Goal: Information Seeking & Learning: Understand process/instructions

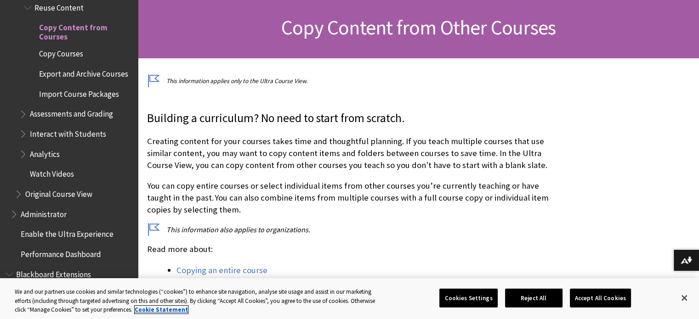
scroll to position [184, 0]
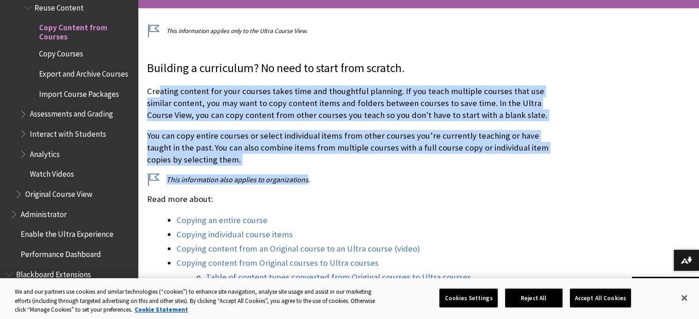
drag, startPoint x: 161, startPoint y: 81, endPoint x: 326, endPoint y: 182, distance: 192.9
click at [305, 180] on div "Building a curriculum? No need to start from scratch. Creating content for your…" at bounding box center [350, 221] width 407 height 323
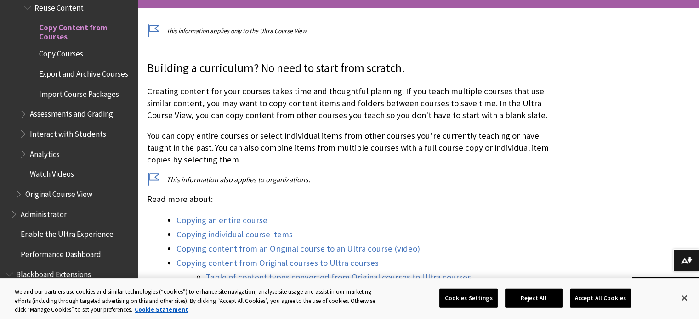
click at [360, 181] on p "This information also applies to organizations." at bounding box center [350, 180] width 407 height 10
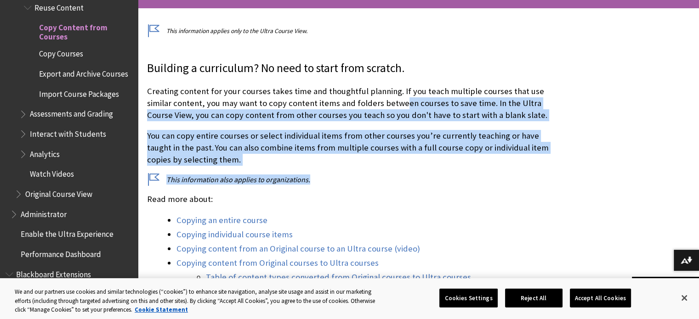
drag, startPoint x: 397, startPoint y: 183, endPoint x: 404, endPoint y: 99, distance: 84.8
click at [401, 103] on div "Building a curriculum? No need to start from scratch. Creating content for your…" at bounding box center [350, 221] width 407 height 323
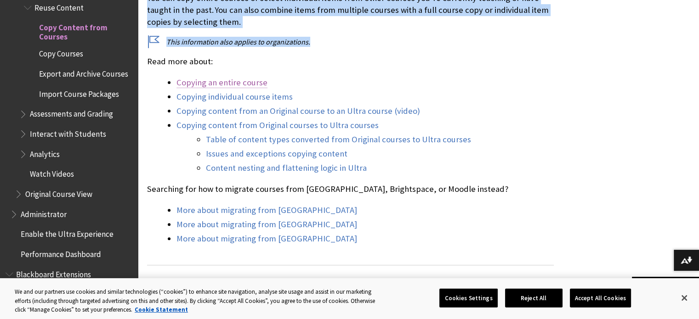
click at [224, 82] on link "Copying an entire course" at bounding box center [222, 82] width 91 height 11
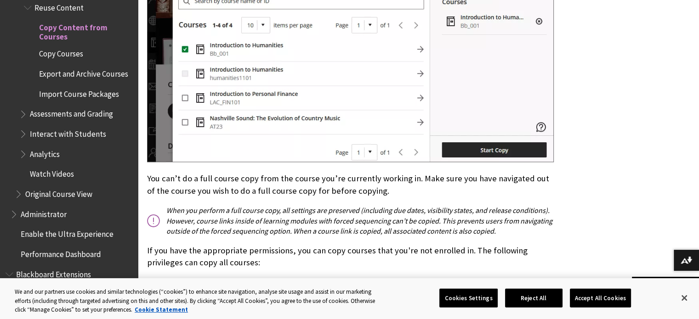
scroll to position [1092, 0]
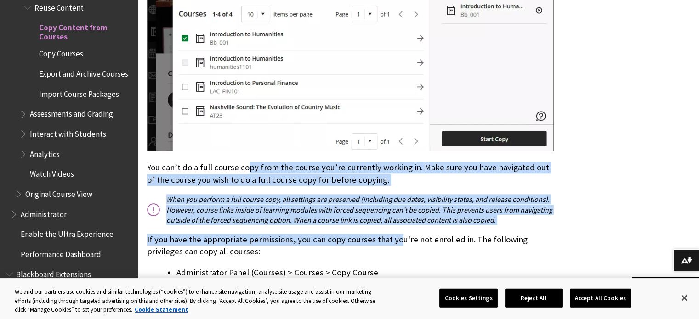
drag, startPoint x: 245, startPoint y: 158, endPoint x: 397, endPoint y: 234, distance: 170.4
click at [397, 233] on div "Copying an entire course On the Course Content page, select the More options me…" at bounding box center [350, 35] width 407 height 1080
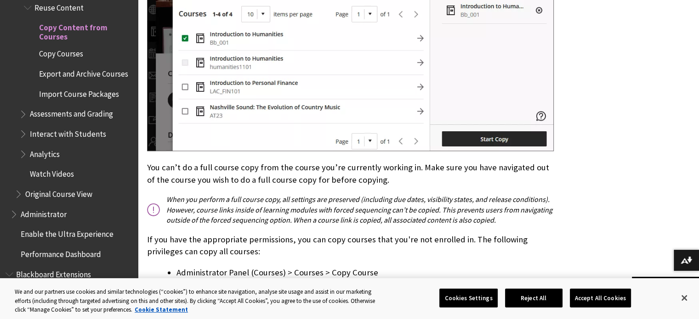
click at [367, 240] on p "If you have the appropriate permissions, you can copy courses that you're not e…" at bounding box center [350, 246] width 407 height 24
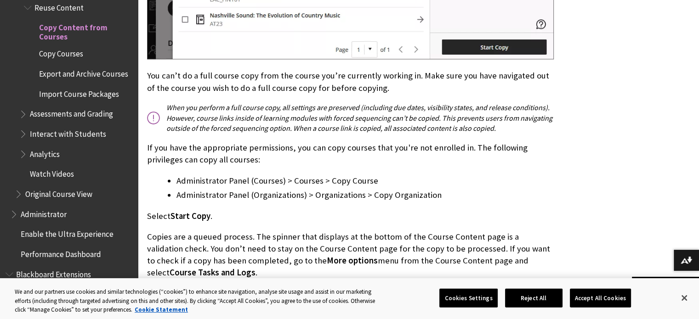
drag, startPoint x: 171, startPoint y: 131, endPoint x: 267, endPoint y: 205, distance: 121.8
click at [357, 211] on p "Select Start Copy ." at bounding box center [350, 217] width 407 height 12
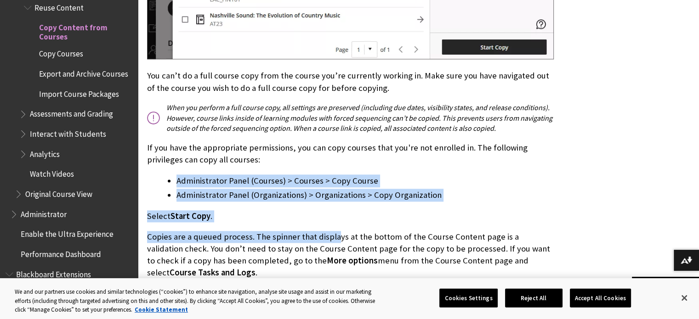
drag, startPoint x: 337, startPoint y: 218, endPoint x: 339, endPoint y: 144, distance: 74.1
click at [502, 189] on li "Administrator Panel (Organizations) > Organizations > Copy Organization" at bounding box center [365, 195] width 377 height 13
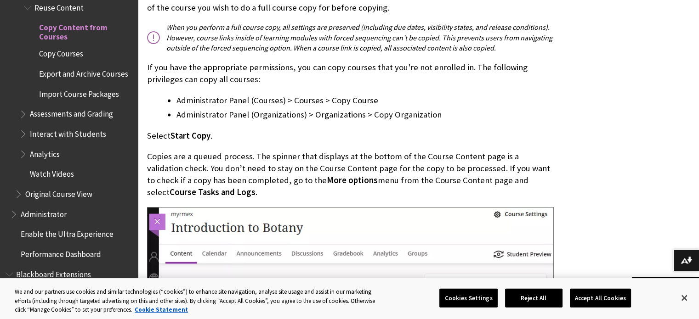
scroll to position [1276, 0]
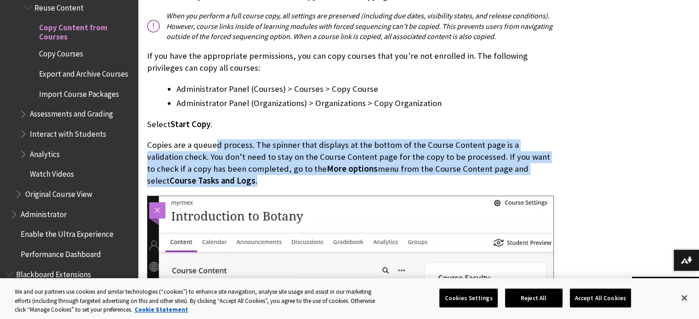
drag, startPoint x: 215, startPoint y: 125, endPoint x: 262, endPoint y: 166, distance: 62.9
click at [262, 166] on p "Copies are a queued process. The spinner that displays at the bottom of the Cou…" at bounding box center [350, 163] width 407 height 48
drag, startPoint x: 282, startPoint y: 166, endPoint x: 277, endPoint y: 113, distance: 53.6
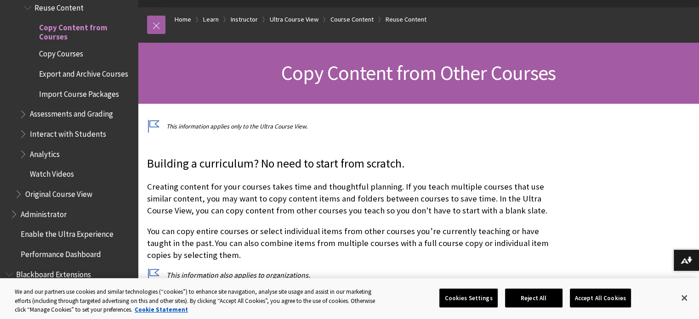
scroll to position [134, 0]
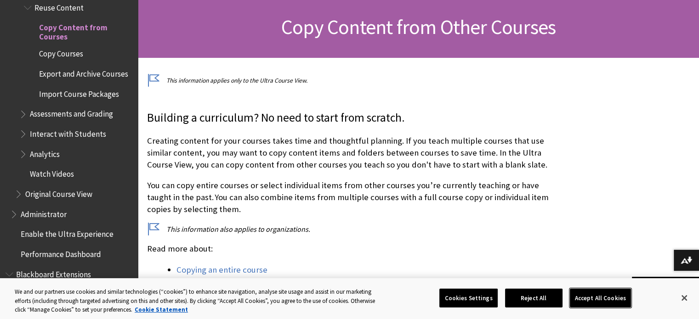
click at [596, 297] on button "Accept All Cookies" at bounding box center [600, 298] width 61 height 19
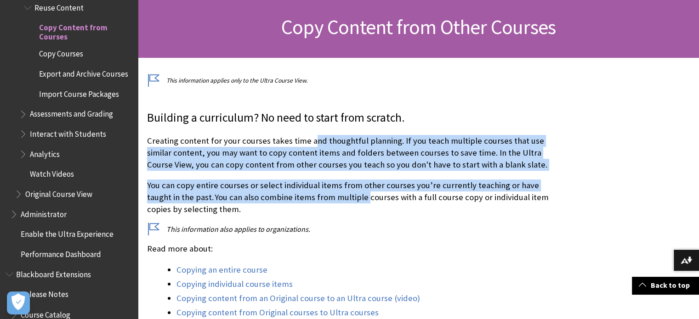
drag, startPoint x: 310, startPoint y: 146, endPoint x: 344, endPoint y: 212, distance: 74.6
click at [342, 209] on div "Building a curriculum? No need to start from scratch. Creating content for your…" at bounding box center [350, 271] width 407 height 323
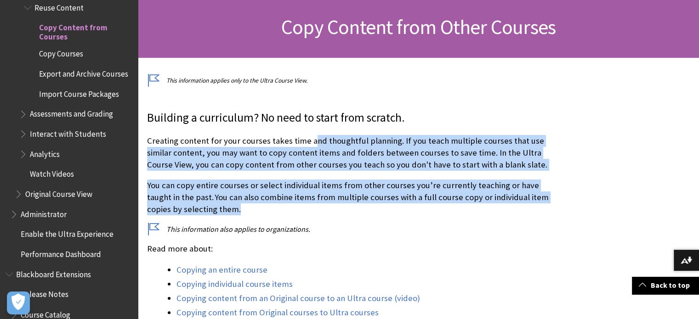
click at [344, 212] on p "You can copy entire courses or select individual items from other courses you’r…" at bounding box center [350, 198] width 407 height 36
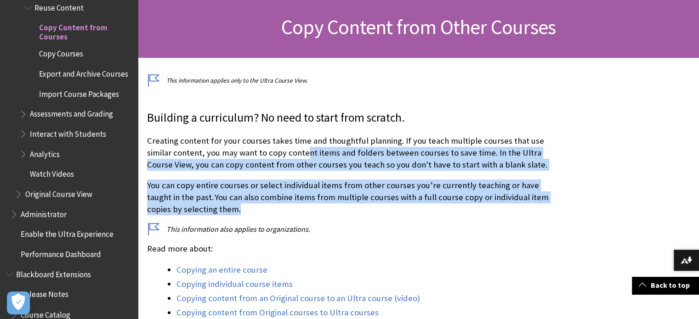
drag, startPoint x: 324, startPoint y: 205, endPoint x: 327, endPoint y: 142, distance: 62.6
click at [313, 147] on div "Building a curriculum? No need to start from scratch. Creating content for your…" at bounding box center [350, 271] width 407 height 323
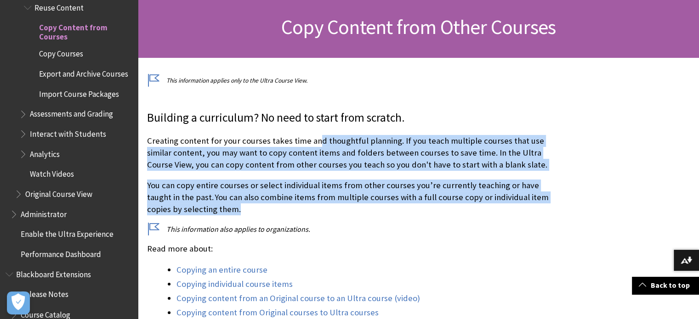
click at [398, 172] on div "Building a curriculum? No need to start from scratch. Creating content for your…" at bounding box center [350, 271] width 407 height 323
drag, startPoint x: 201, startPoint y: 145, endPoint x: 270, endPoint y: 209, distance: 94.7
click at [267, 207] on div "Building a curriculum? No need to start from scratch. Creating content for your…" at bounding box center [350, 271] width 407 height 323
click at [276, 210] on p "You can copy entire courses or select individual items from other courses you’r…" at bounding box center [350, 198] width 407 height 36
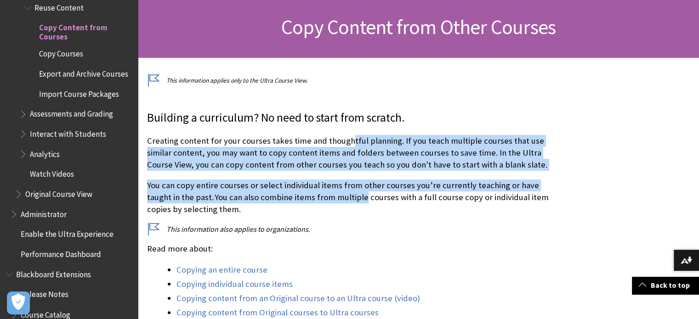
drag, startPoint x: 337, startPoint y: 201, endPoint x: 348, endPoint y: 136, distance: 66.8
click at [348, 137] on div "Building a curriculum? No need to start from scratch. Creating content for your…" at bounding box center [350, 271] width 407 height 323
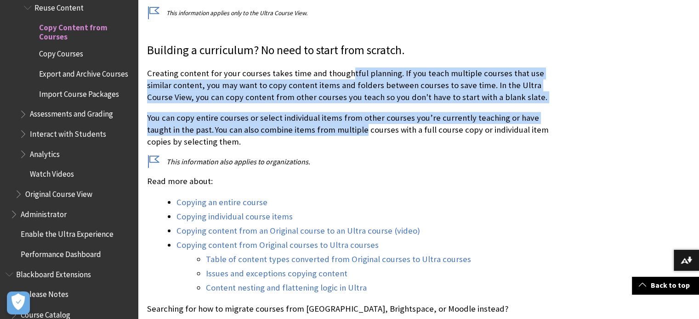
scroll to position [226, 0]
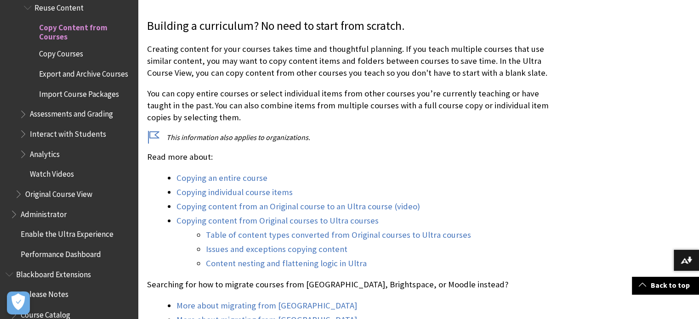
click at [414, 142] on p "This information also applies to organizations." at bounding box center [350, 137] width 407 height 10
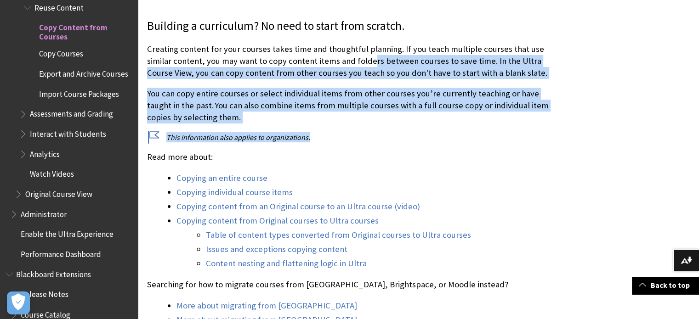
drag, startPoint x: 376, startPoint y: 132, endPoint x: 374, endPoint y: 57, distance: 75.4
click at [371, 60] on div "Building a curriculum? No need to start from scratch. Creating content for your…" at bounding box center [350, 179] width 407 height 323
click at [415, 77] on p "Creating content for your courses takes time and thoughtful planning. If you te…" at bounding box center [350, 61] width 407 height 36
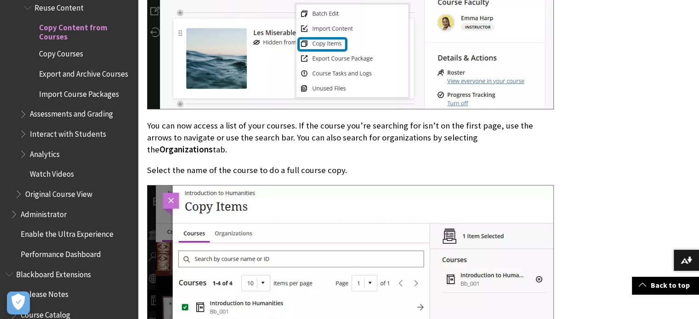
scroll to position [824, 0]
